Goal: Find specific page/section: Find specific page/section

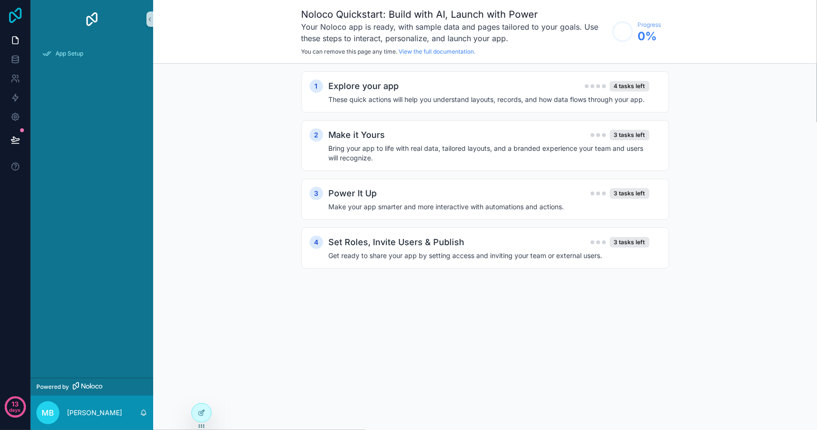
click at [15, 22] on icon at bounding box center [15, 15] width 19 height 15
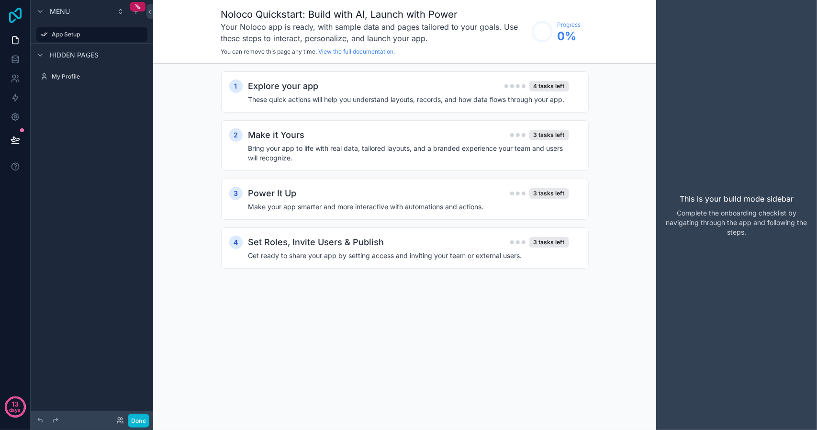
click at [11, 15] on icon at bounding box center [15, 15] width 19 height 15
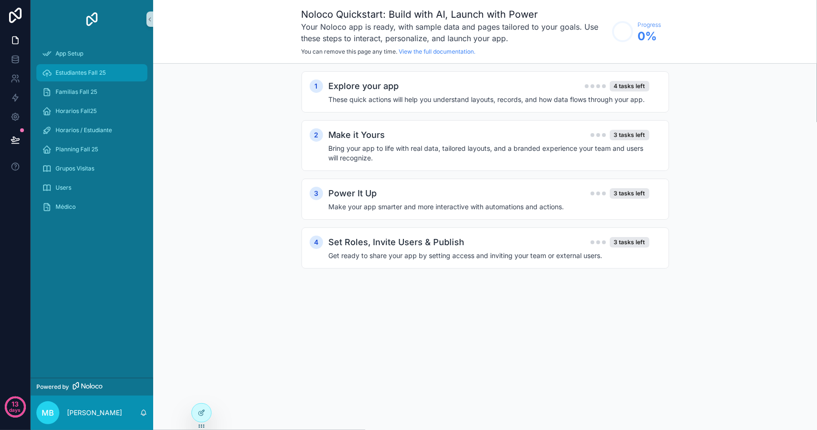
click at [75, 71] on span "Estudiantes Fall 25" at bounding box center [81, 73] width 50 height 8
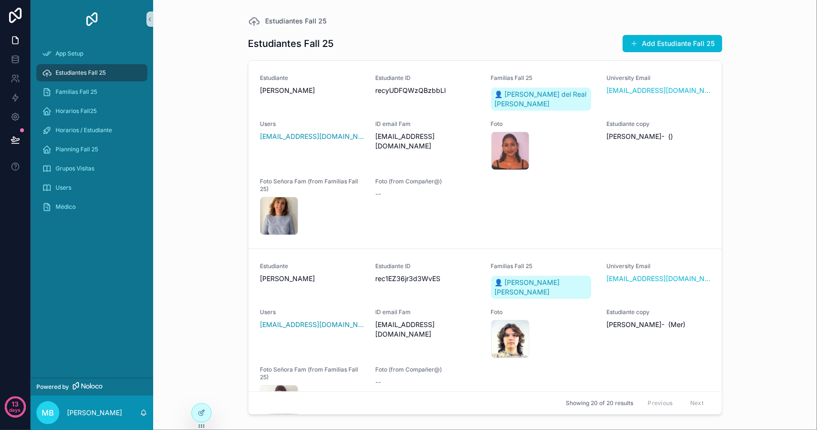
click at [760, 134] on div "Estudiantes Fall 25 Estudiantes Fall 25 Add Estudiante Fall 25 Estudiante [PERS…" at bounding box center [485, 215] width 664 height 430
click at [19, 59] on icon at bounding box center [16, 60] width 10 height 10
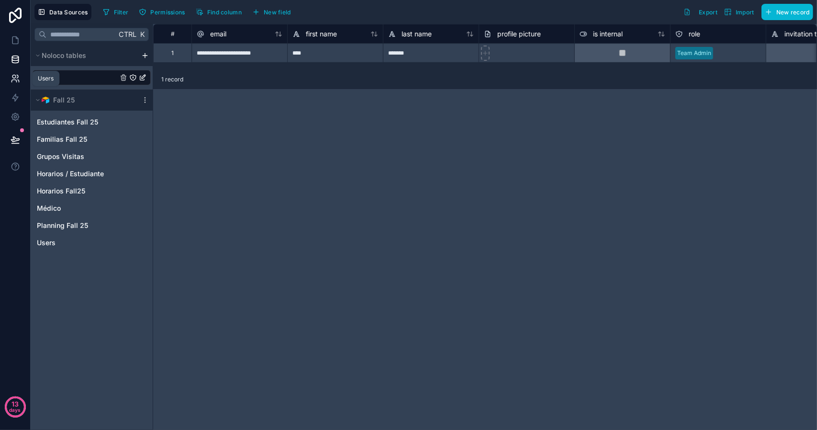
click at [17, 77] on icon at bounding box center [17, 76] width 1 height 3
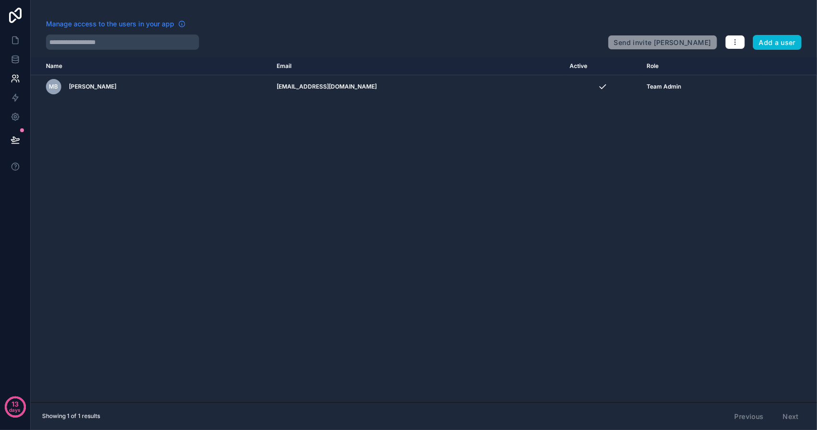
click at [163, 23] on span "Manage access to the users in your app" at bounding box center [110, 24] width 128 height 10
click at [17, 99] on icon at bounding box center [16, 98] width 10 height 10
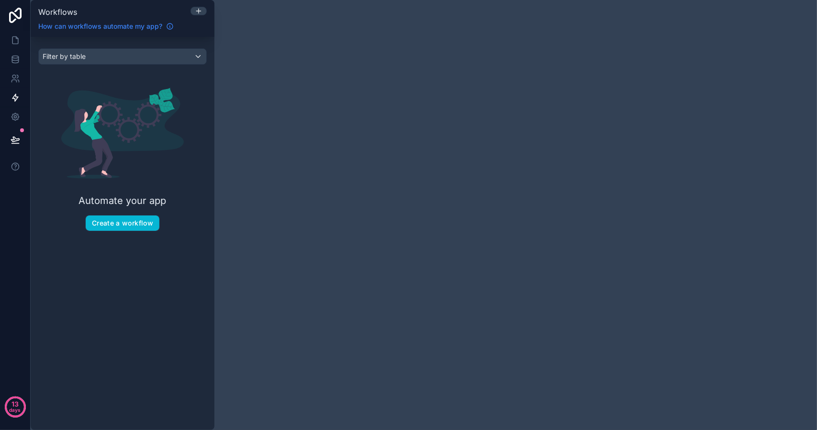
click at [170, 24] on icon at bounding box center [170, 27] width 8 height 8
click at [19, 59] on icon at bounding box center [16, 60] width 10 height 10
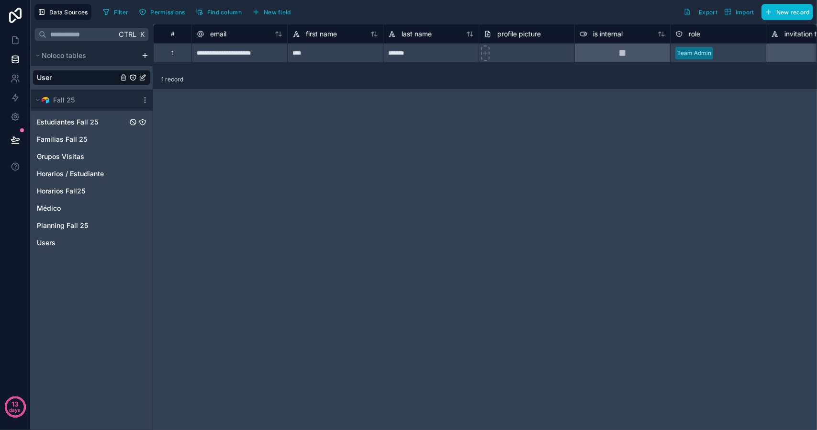
click at [75, 118] on span "Estudiantes Fall 25" at bounding box center [67, 122] width 61 height 10
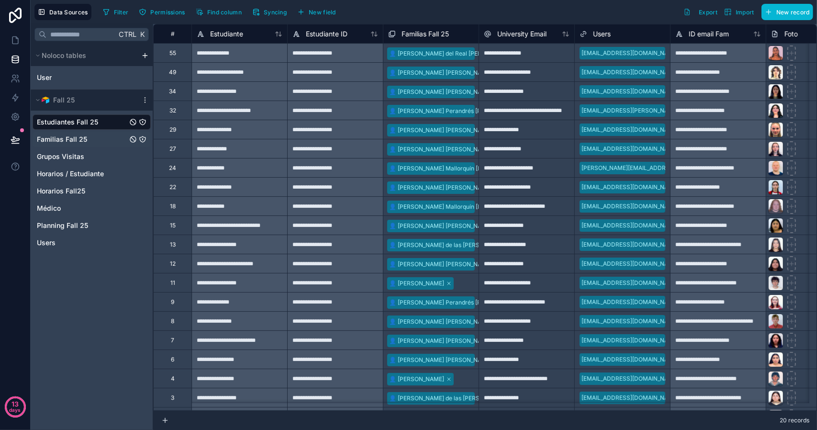
click at [70, 135] on span "Familias Fall 25" at bounding box center [62, 140] width 50 height 10
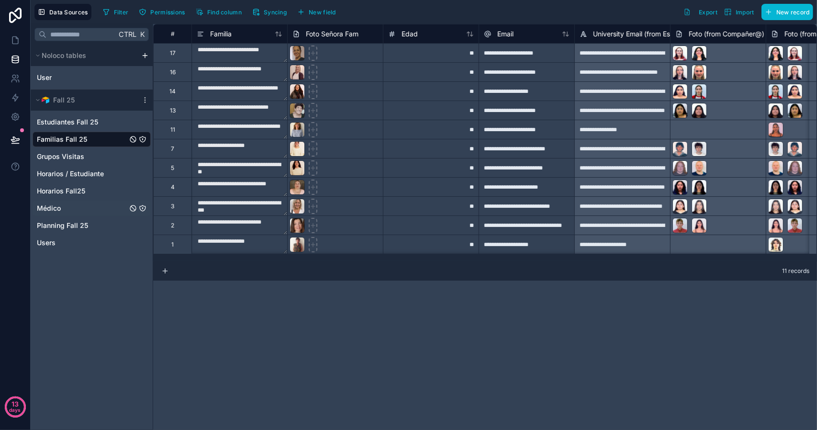
click at [60, 212] on span "Médico" at bounding box center [49, 209] width 24 height 10
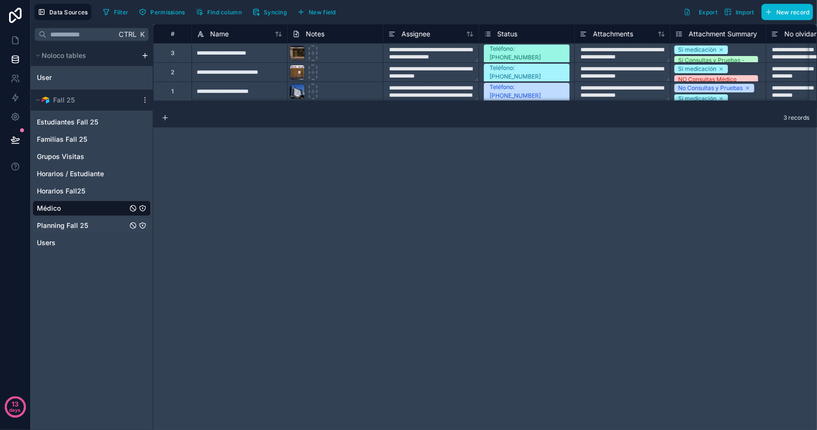
click at [57, 226] on span "Planning Fall 25" at bounding box center [62, 226] width 51 height 10
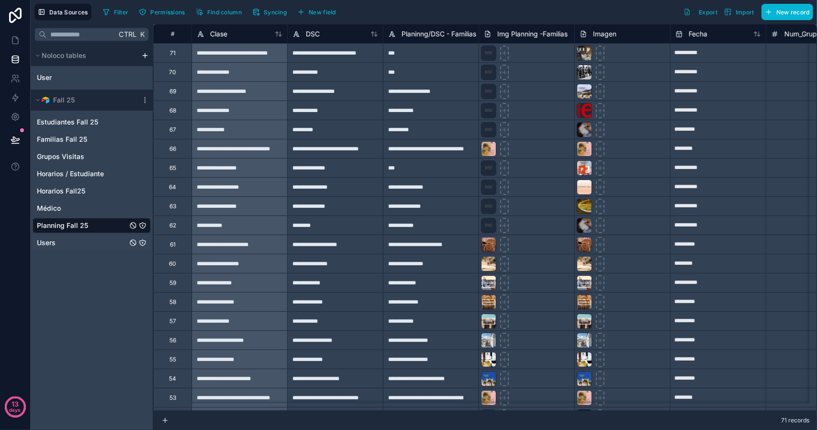
click at [88, 240] on div "Users" at bounding box center [92, 242] width 118 height 15
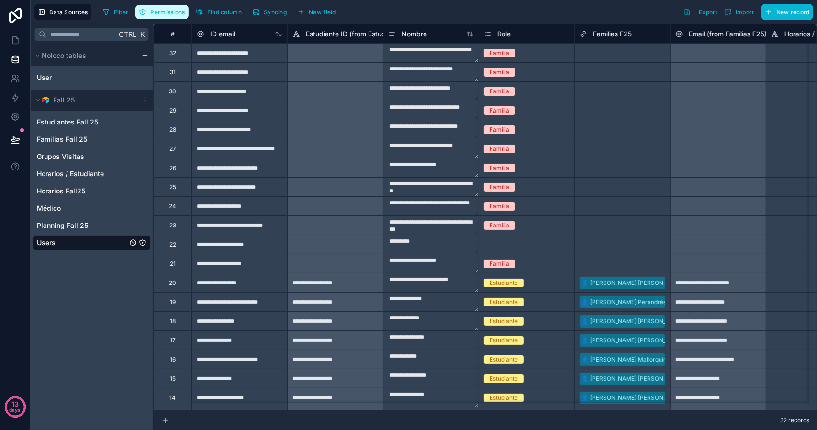
click at [164, 15] on span "Permissions" at bounding box center [167, 12] width 34 height 7
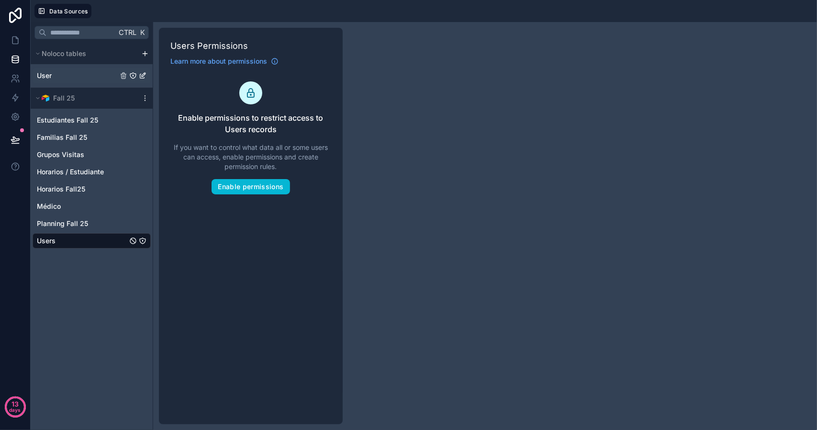
click at [79, 76] on div "User" at bounding box center [92, 75] width 118 height 15
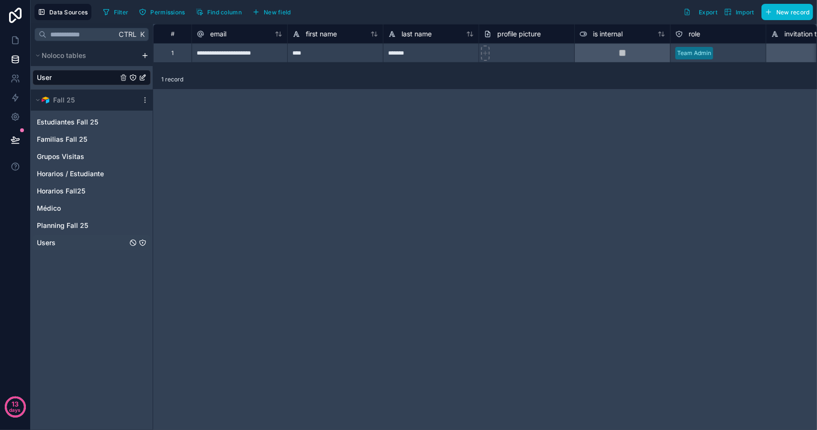
click at [143, 244] on icon "Users" at bounding box center [143, 243] width 8 height 8
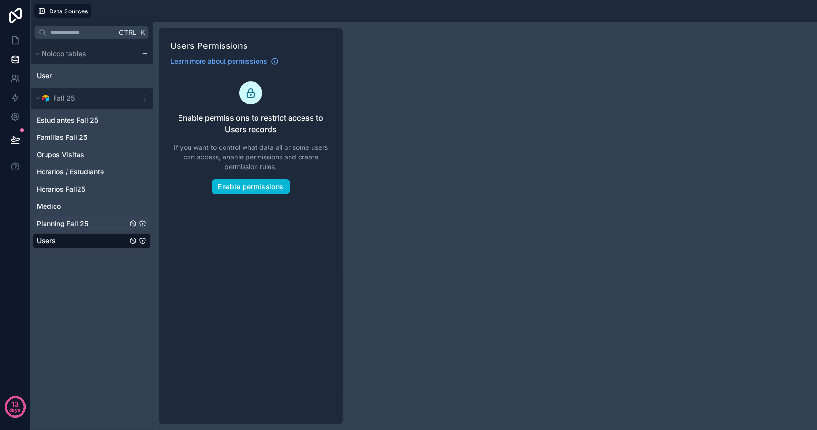
click at [143, 224] on icon "Planning Fall 25" at bounding box center [143, 224] width 8 height 8
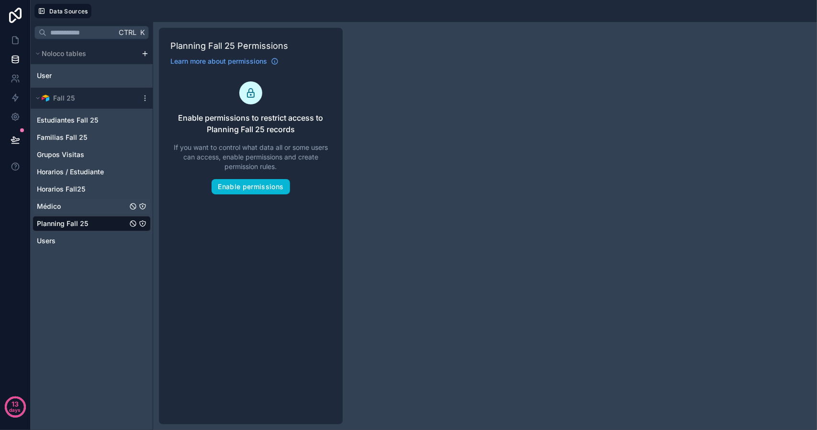
click at [144, 206] on icon "Médico" at bounding box center [143, 207] width 8 height 8
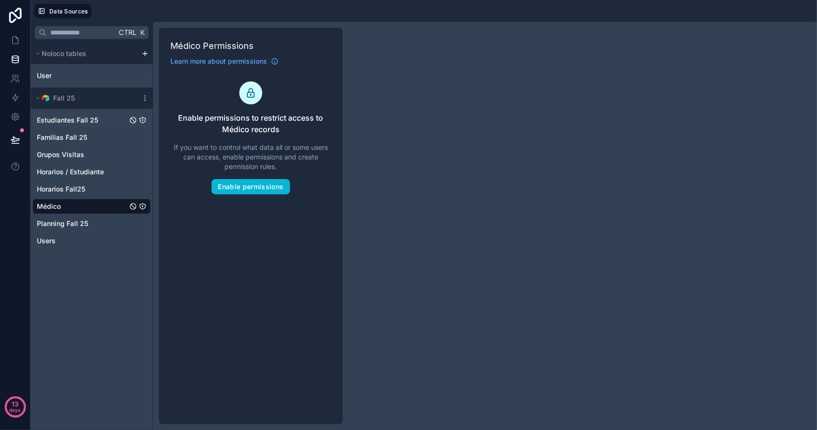
click at [102, 118] on div "Estudiantes Fall 25" at bounding box center [92, 120] width 118 height 15
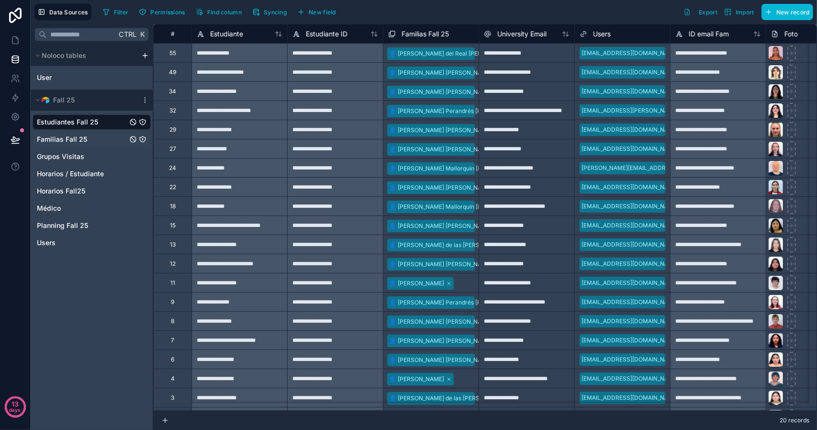
click at [57, 137] on span "Familias Fall 25" at bounding box center [62, 140] width 50 height 10
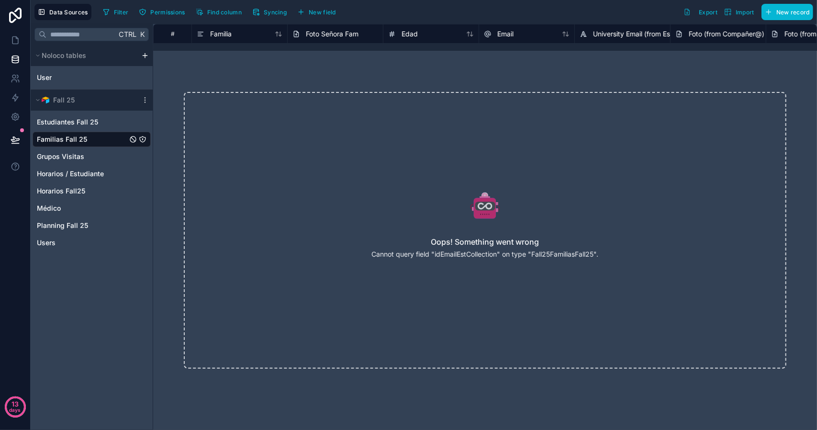
click at [57, 137] on span "Familias Fall 25" at bounding box center [62, 140] width 50 height 10
click at [65, 123] on span "Estudiantes Fall 25" at bounding box center [67, 122] width 61 height 10
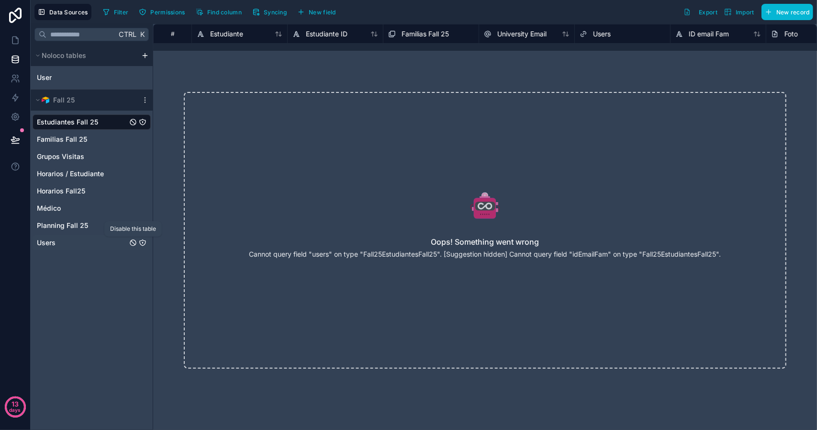
click at [132, 243] on icon "Users" at bounding box center [133, 243] width 8 height 8
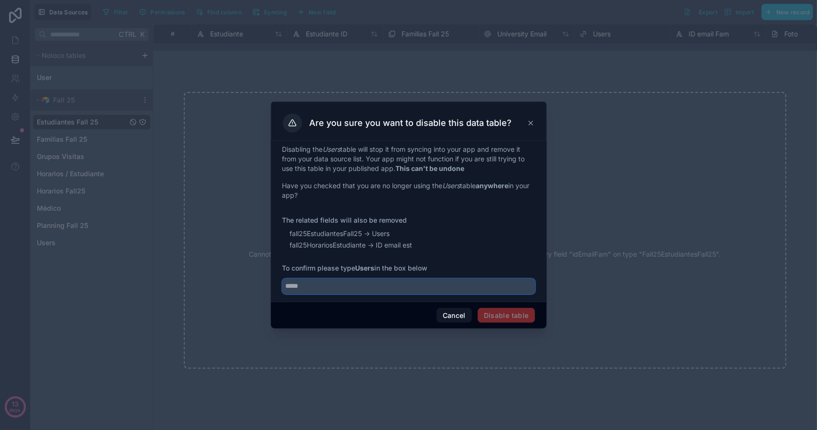
click at [396, 287] on input "text" at bounding box center [409, 286] width 253 height 15
type input "*****"
click at [514, 318] on button "Disable table" at bounding box center [506, 315] width 57 height 15
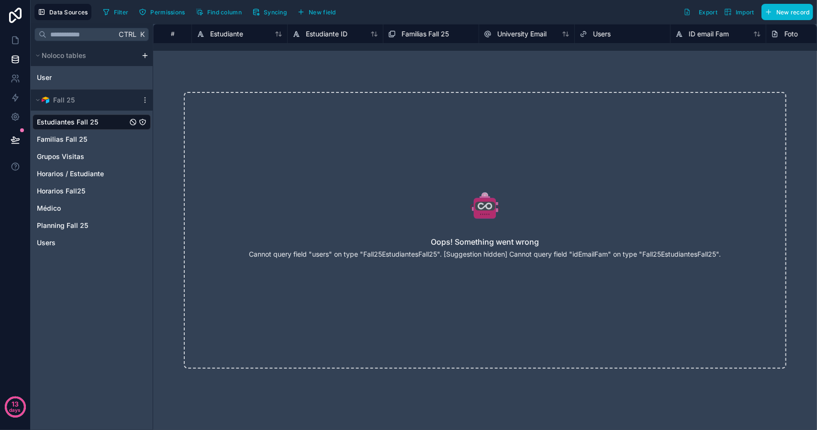
click at [87, 118] on span "Estudiantes Fall 25" at bounding box center [67, 122] width 61 height 10
click at [68, 139] on span "Familias Fall 25" at bounding box center [62, 140] width 50 height 10
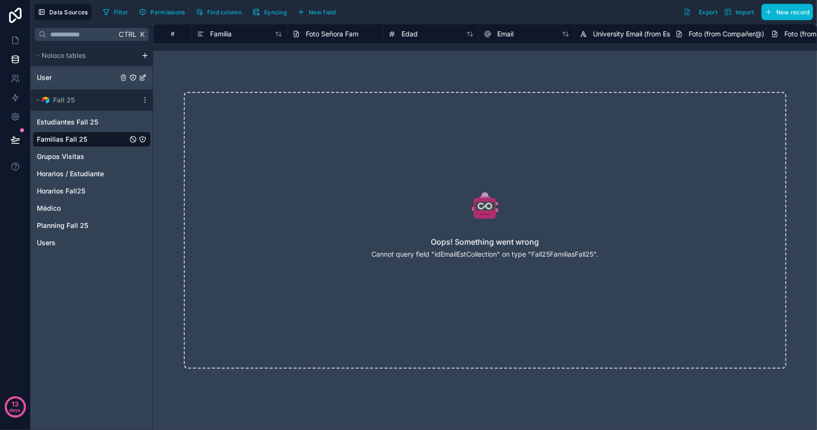
click at [83, 79] on div "User" at bounding box center [92, 77] width 118 height 15
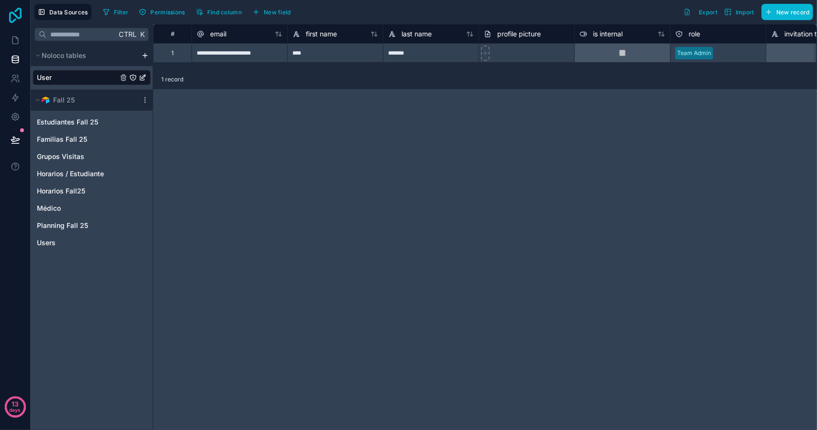
click at [18, 12] on icon at bounding box center [15, 15] width 19 height 15
